Goal: Navigation & Orientation: Find specific page/section

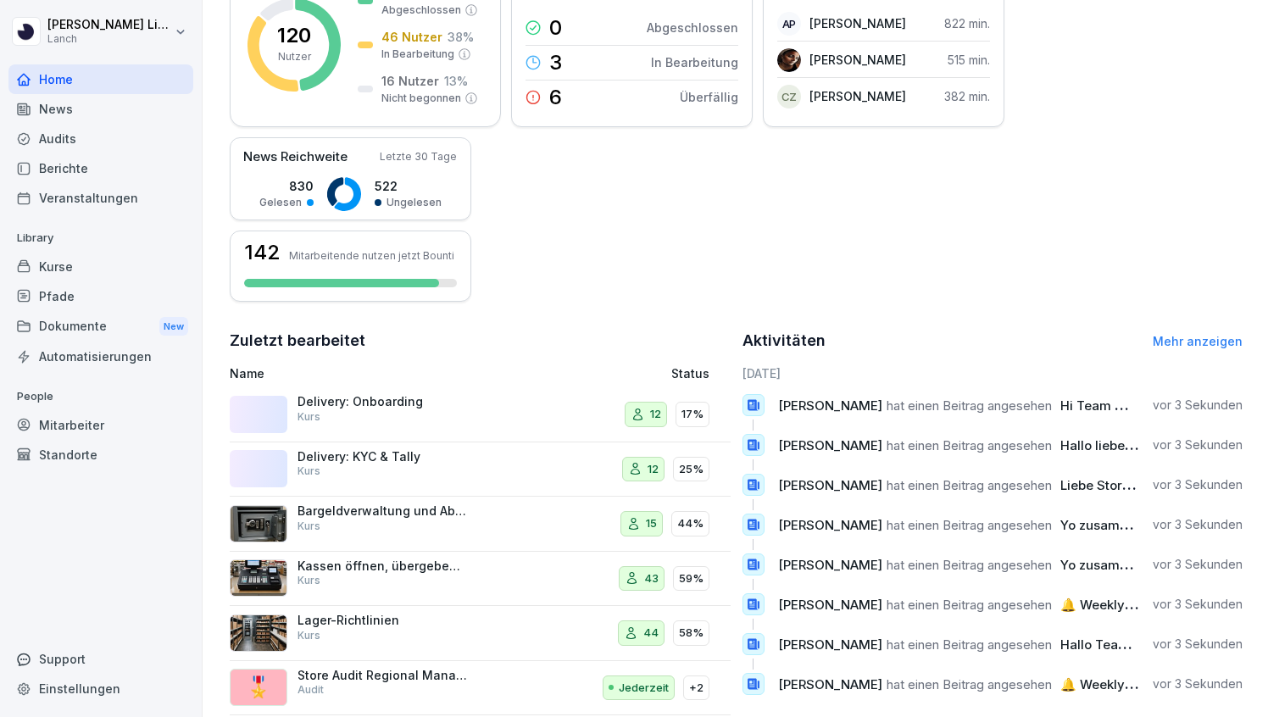
scroll to position [318, 0]
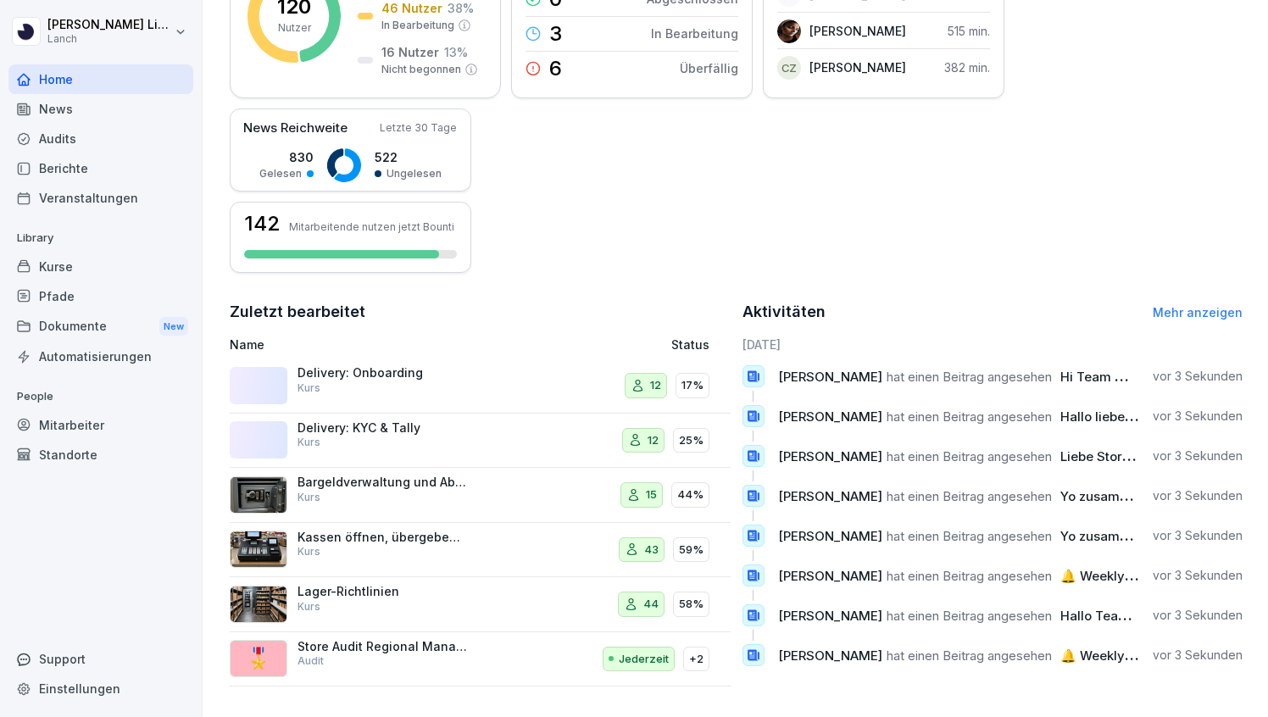
click at [749, 376] on icon at bounding box center [753, 376] width 11 height 11
click at [846, 380] on span "[PERSON_NAME]" at bounding box center [830, 377] width 104 height 16
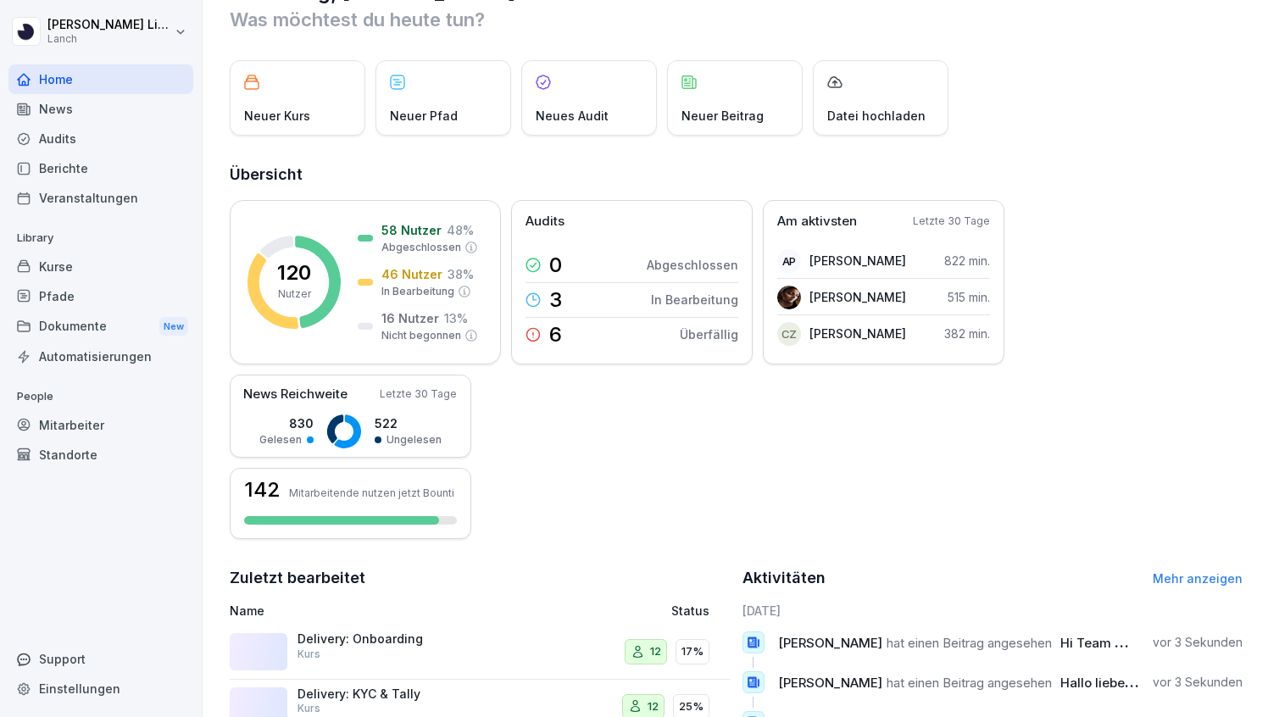
scroll to position [0, 0]
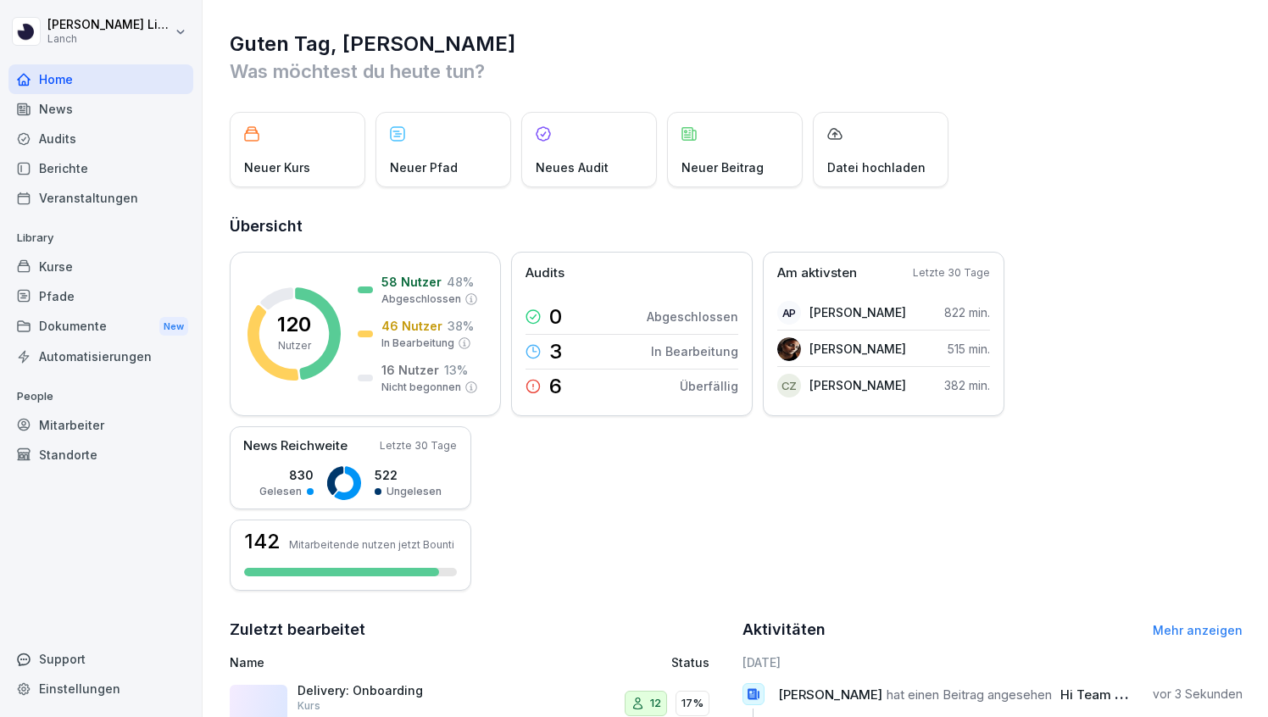
click at [90, 109] on div "News" at bounding box center [100, 109] width 185 height 30
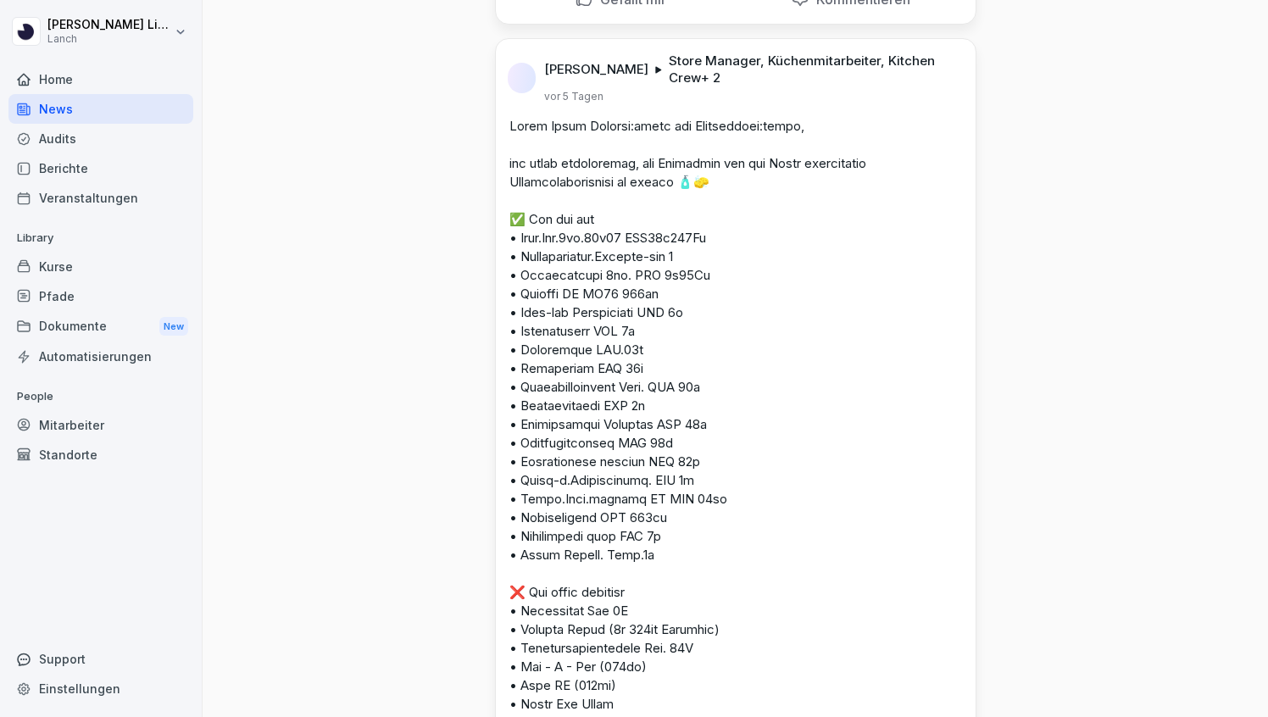
scroll to position [3242, 0]
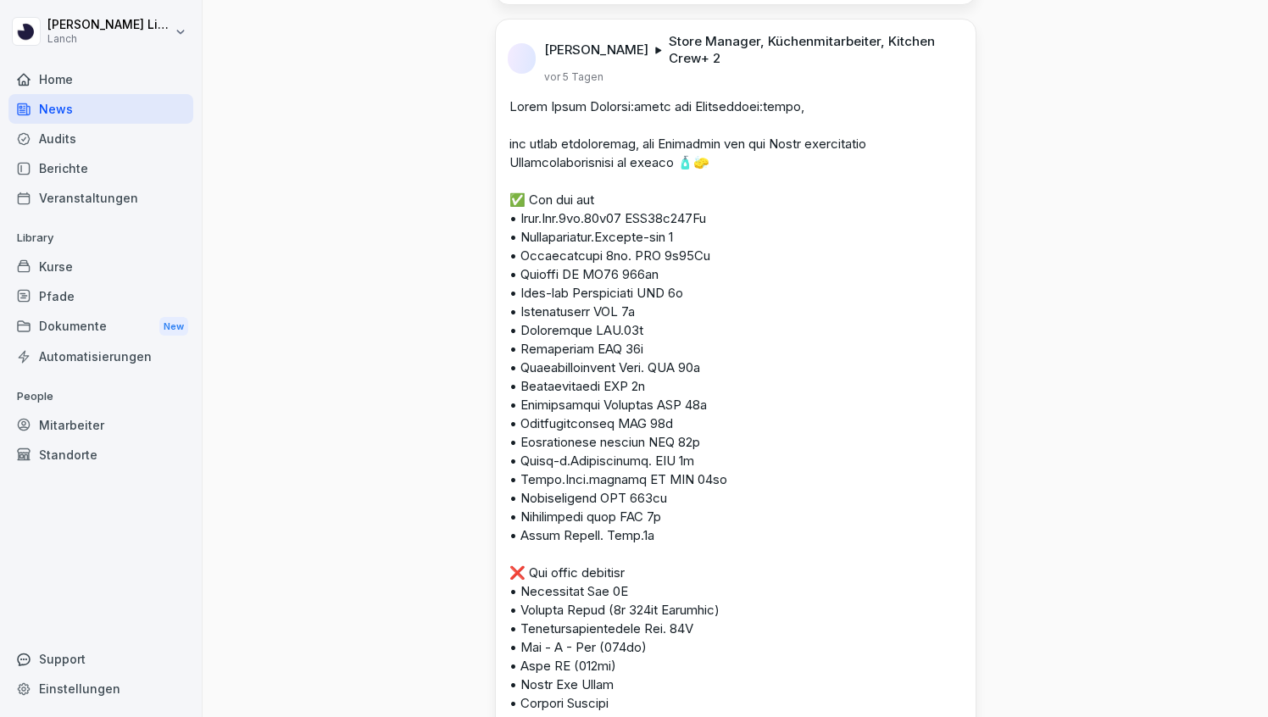
click at [115, 141] on div "Audits" at bounding box center [100, 139] width 185 height 30
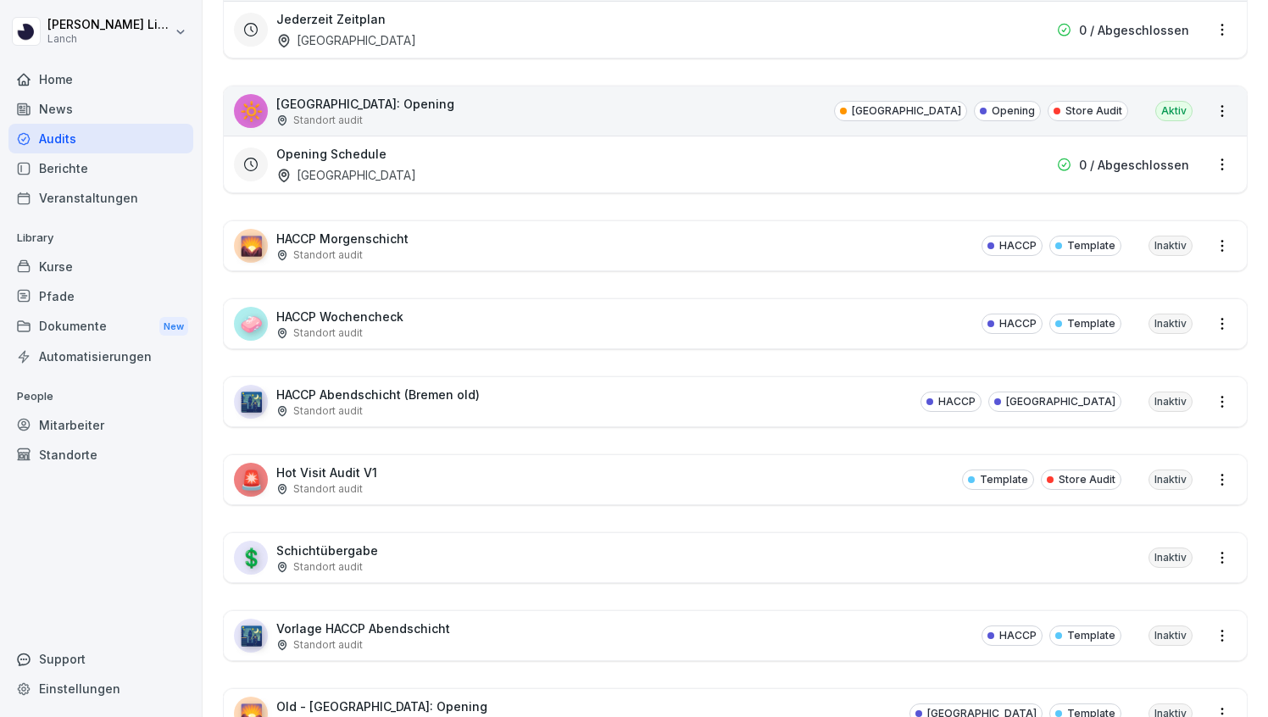
scroll to position [17, 0]
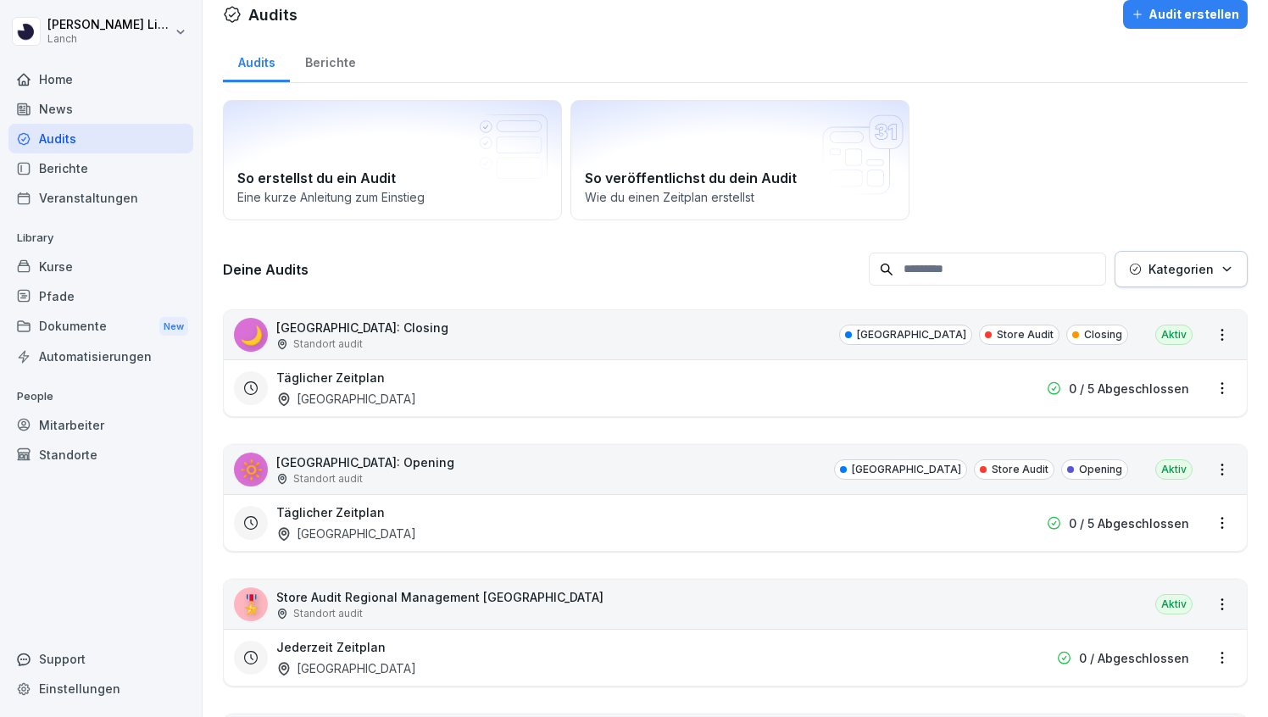
click at [111, 167] on div "Berichte" at bounding box center [100, 168] width 185 height 30
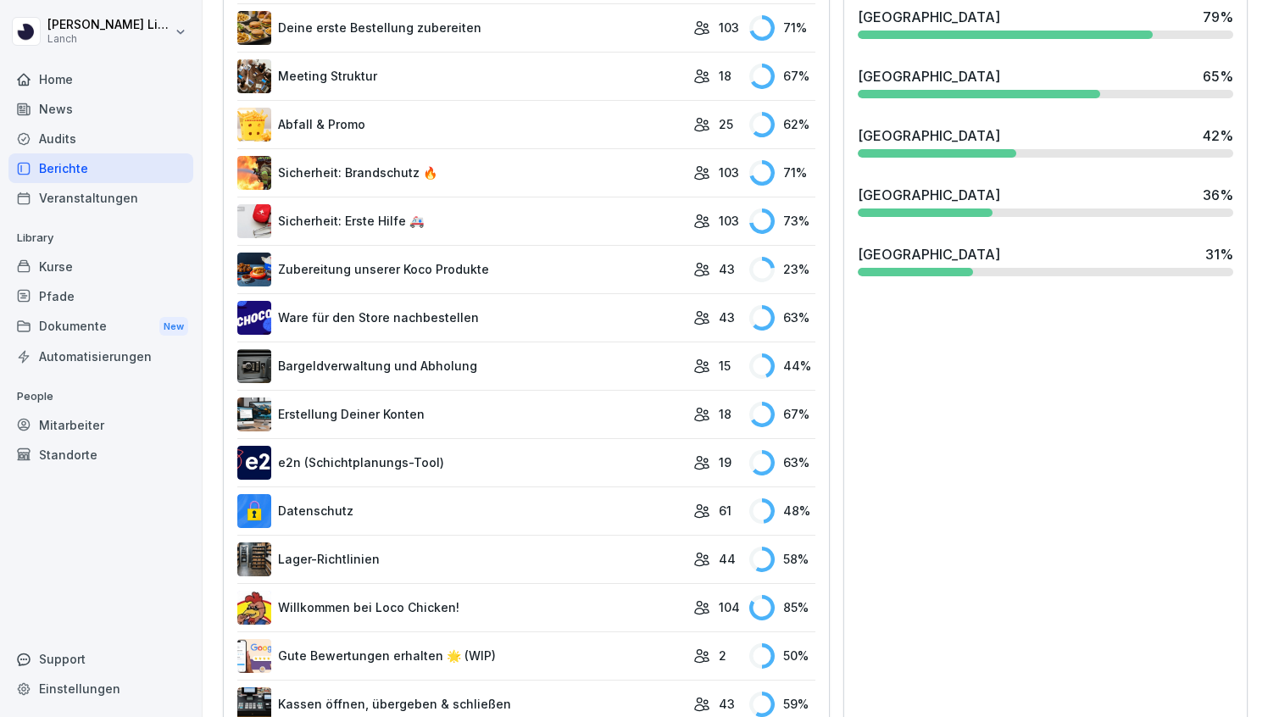
scroll to position [793, 0]
